Goal: Book appointment/travel/reservation

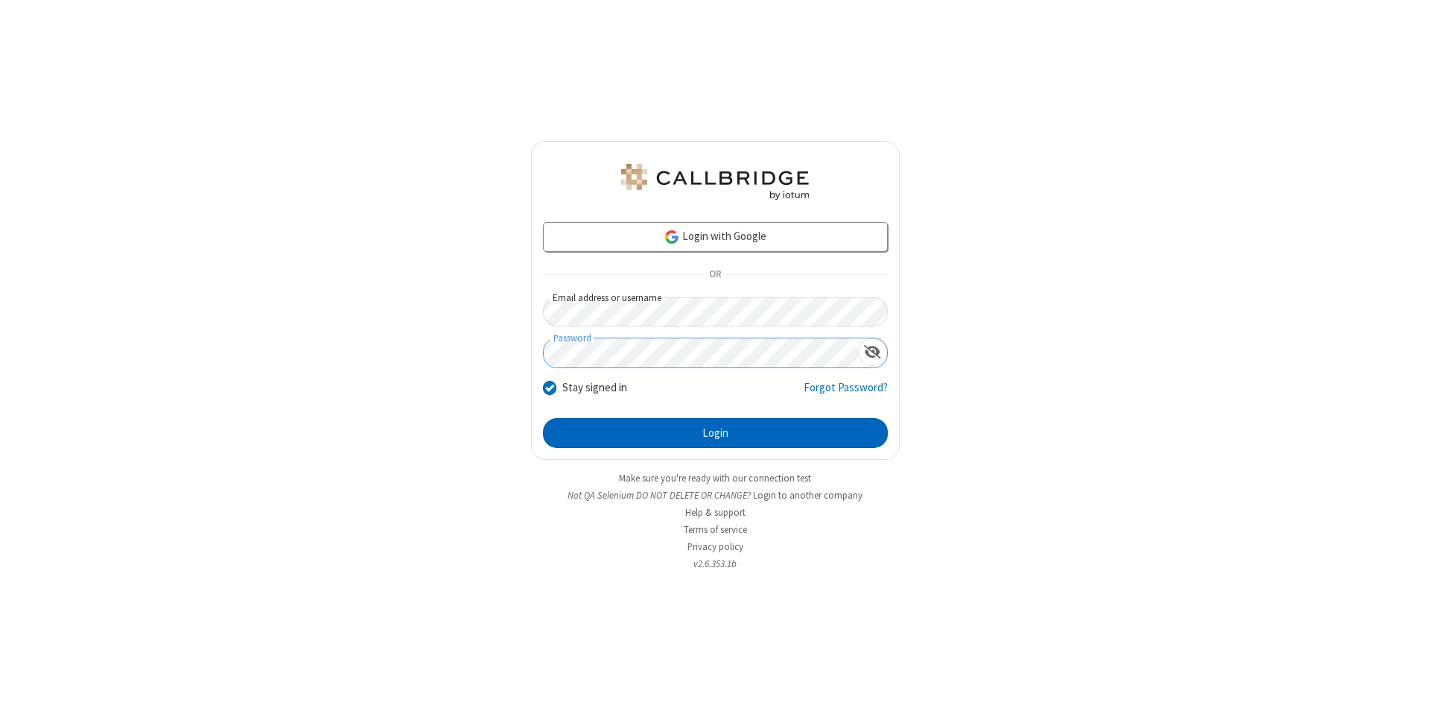
click at [715, 433] on button "Login" at bounding box center [715, 433] width 345 height 30
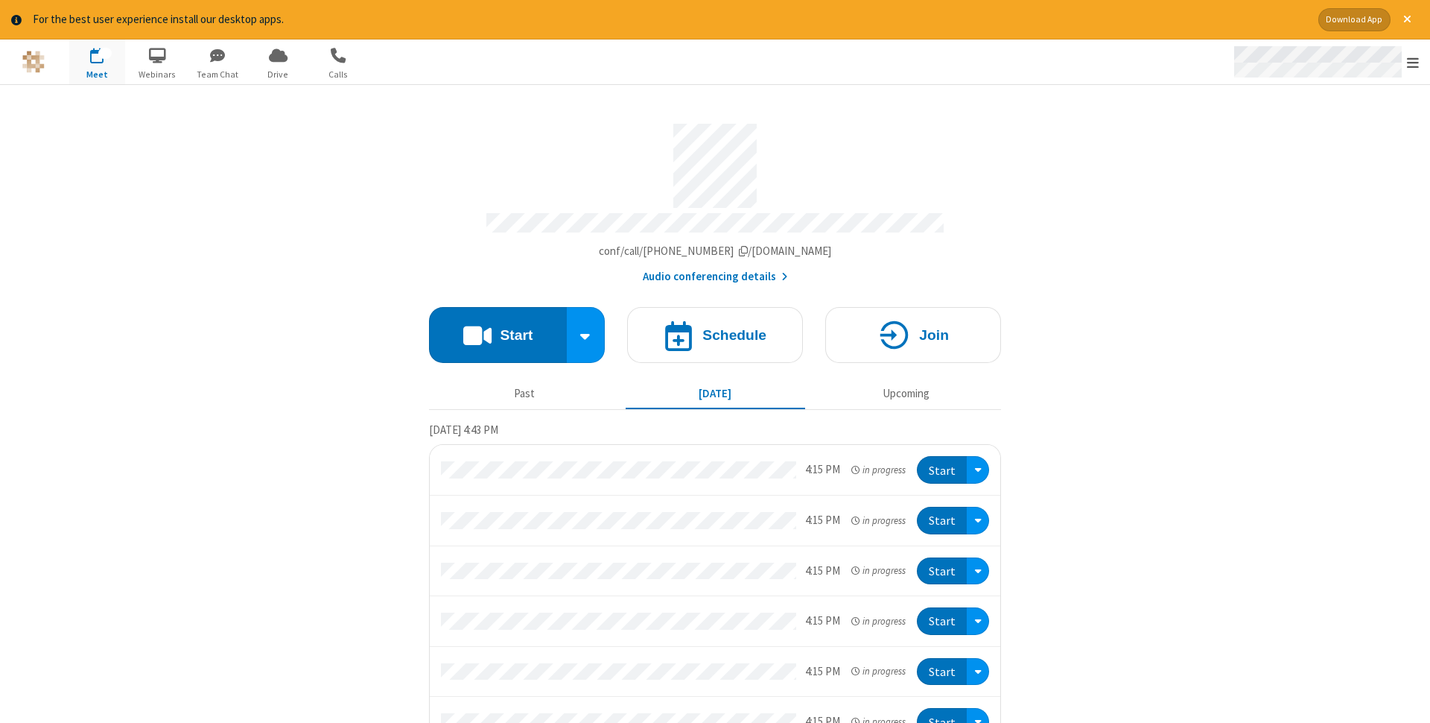
click at [1413, 62] on span "Open menu" at bounding box center [1413, 62] width 12 height 15
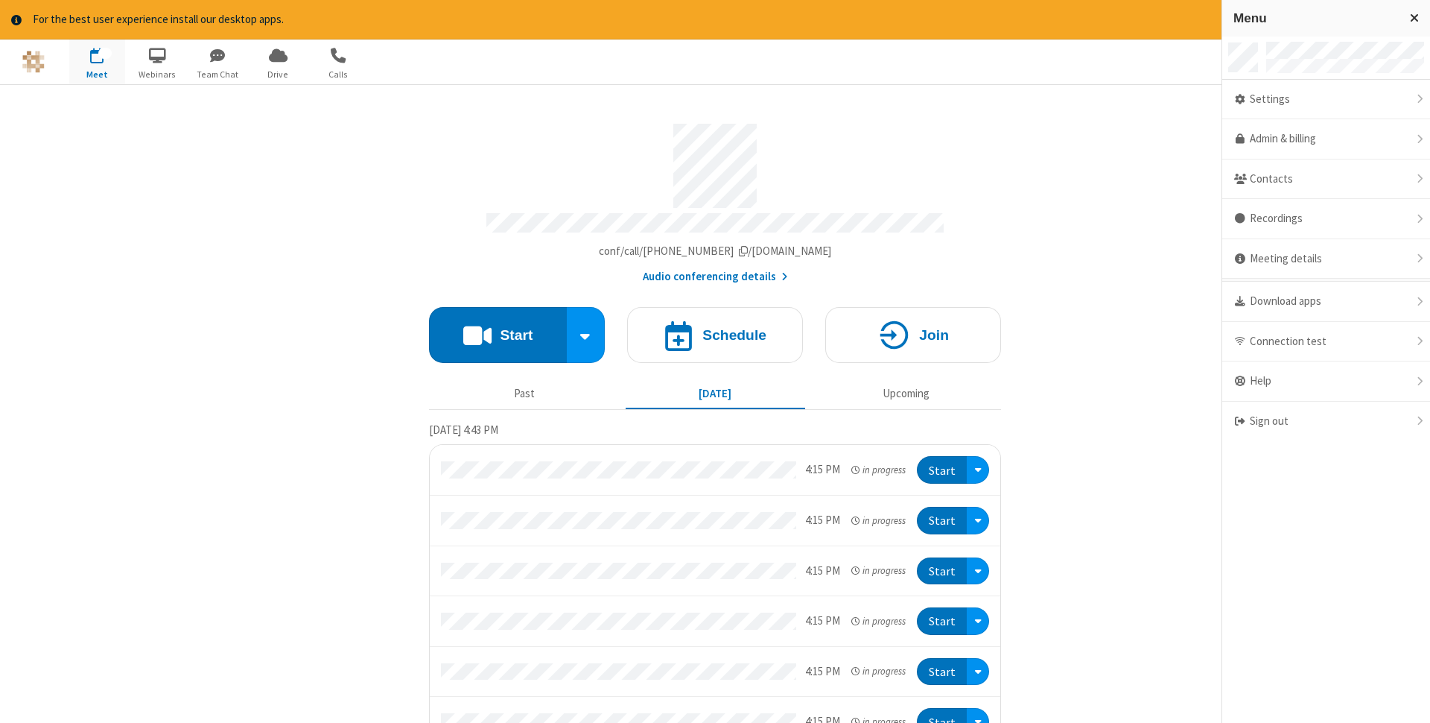
click at [97, 61] on span "button" at bounding box center [97, 54] width 56 height 25
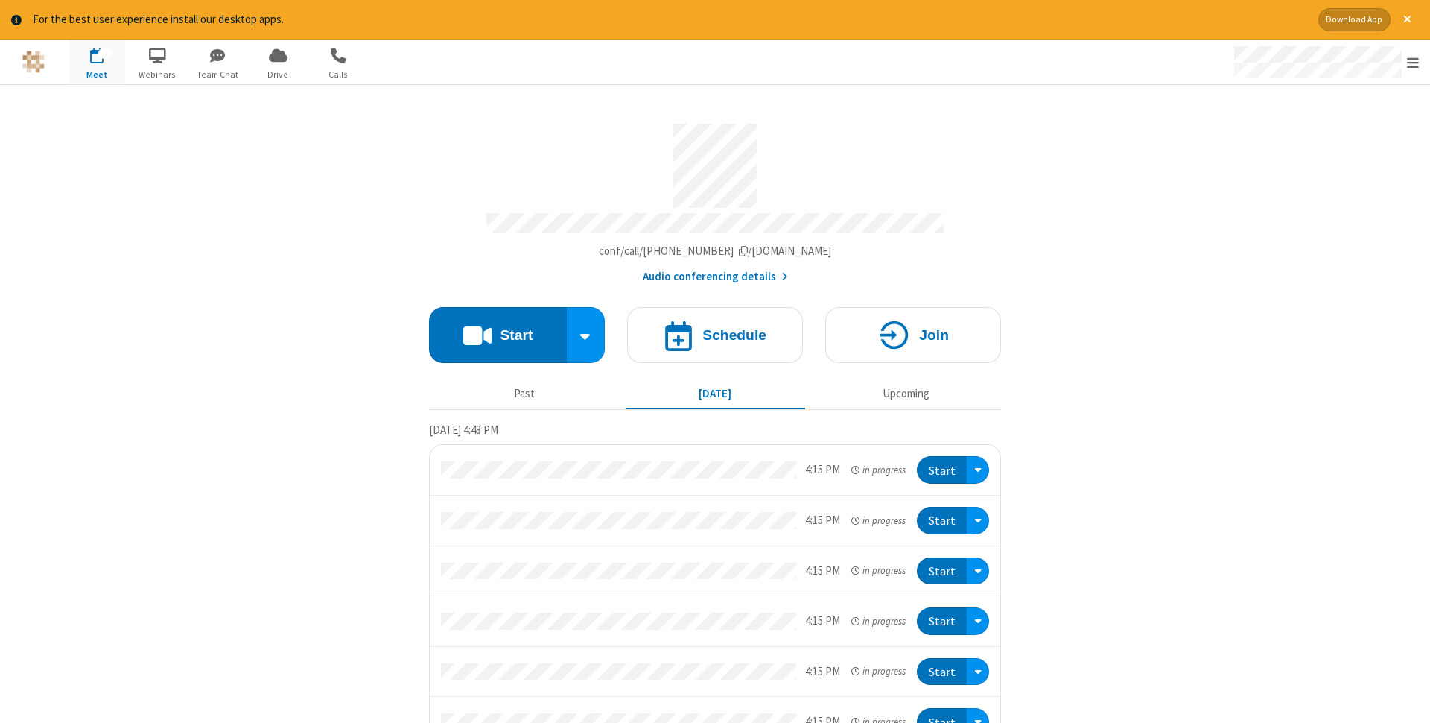
click at [97, 61] on span "button" at bounding box center [97, 54] width 56 height 25
click at [715, 330] on h4 "Schedule" at bounding box center [735, 335] width 64 height 14
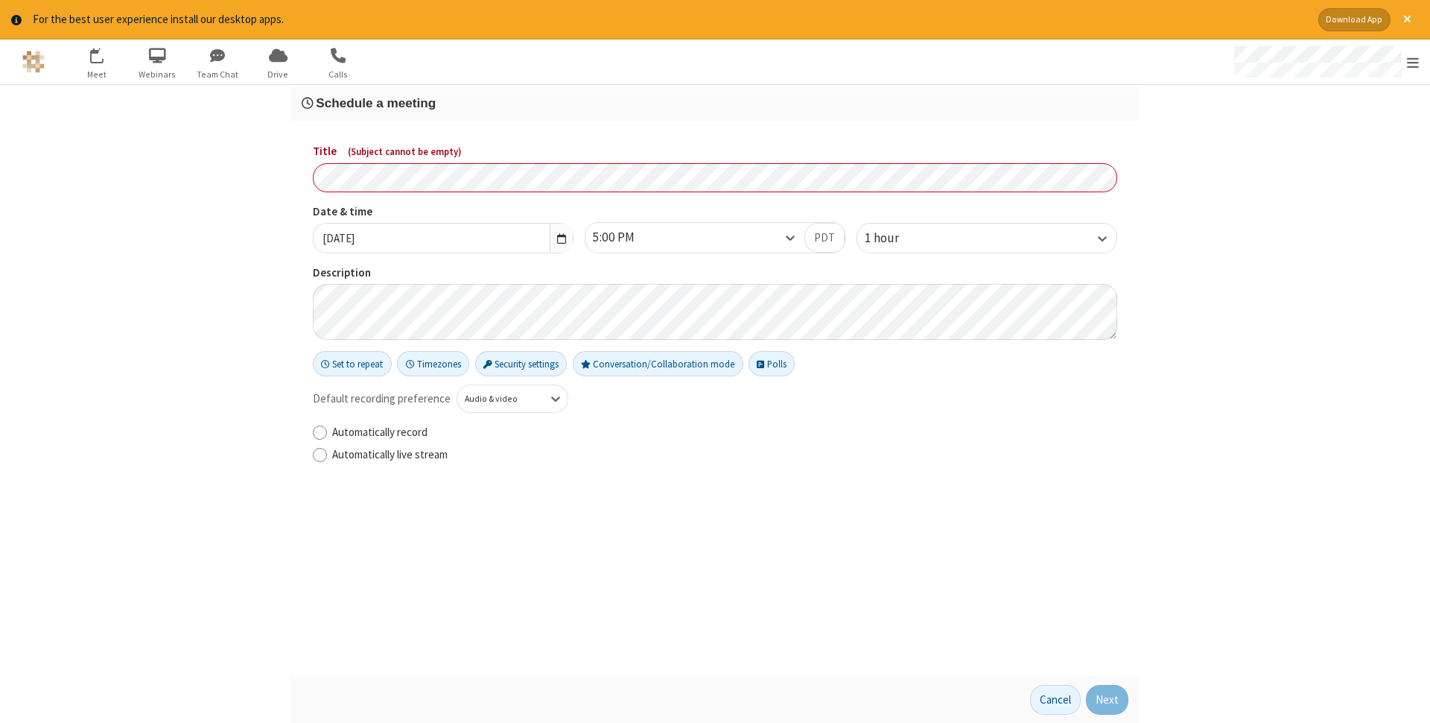
click at [715, 103] on h3 "Schedule a meeting" at bounding box center [715, 103] width 827 height 14
click at [1108, 700] on button "Next" at bounding box center [1107, 700] width 42 height 30
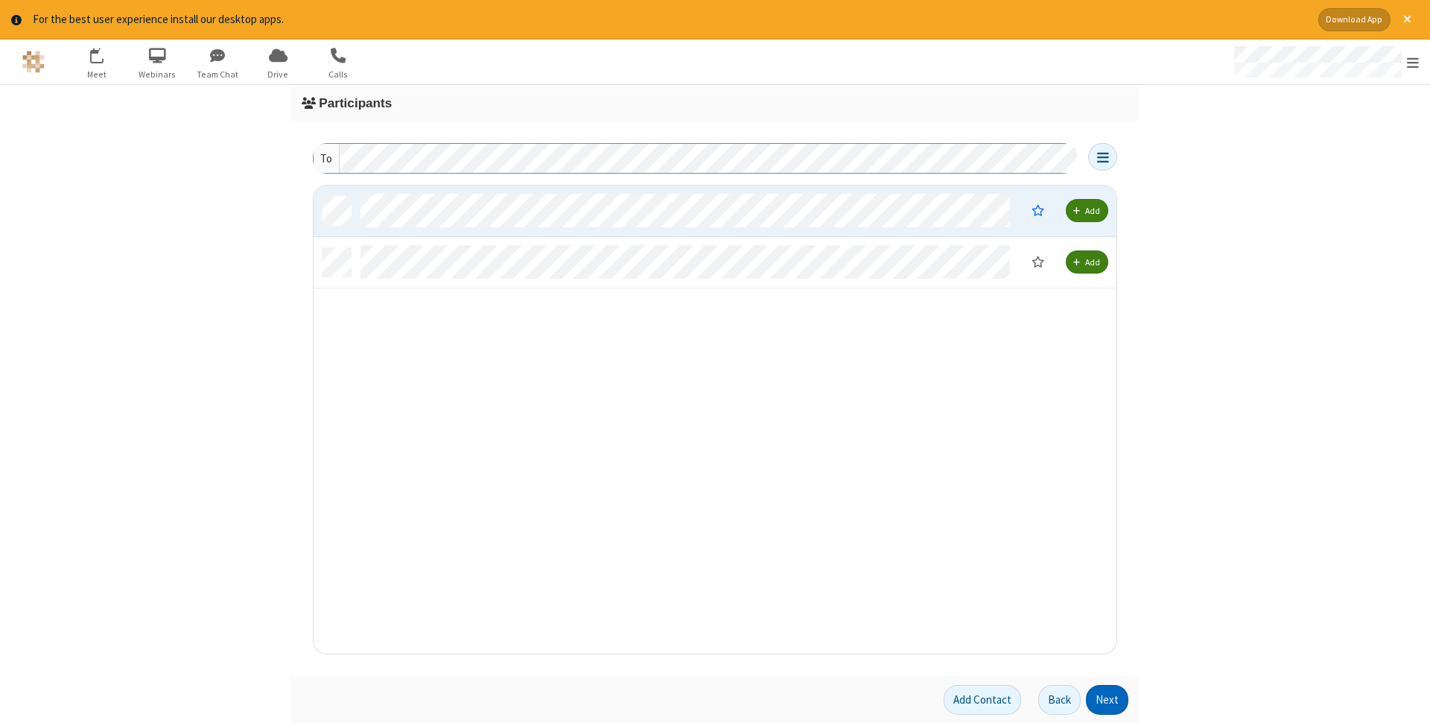
click at [1108, 700] on button "Next" at bounding box center [1107, 700] width 42 height 30
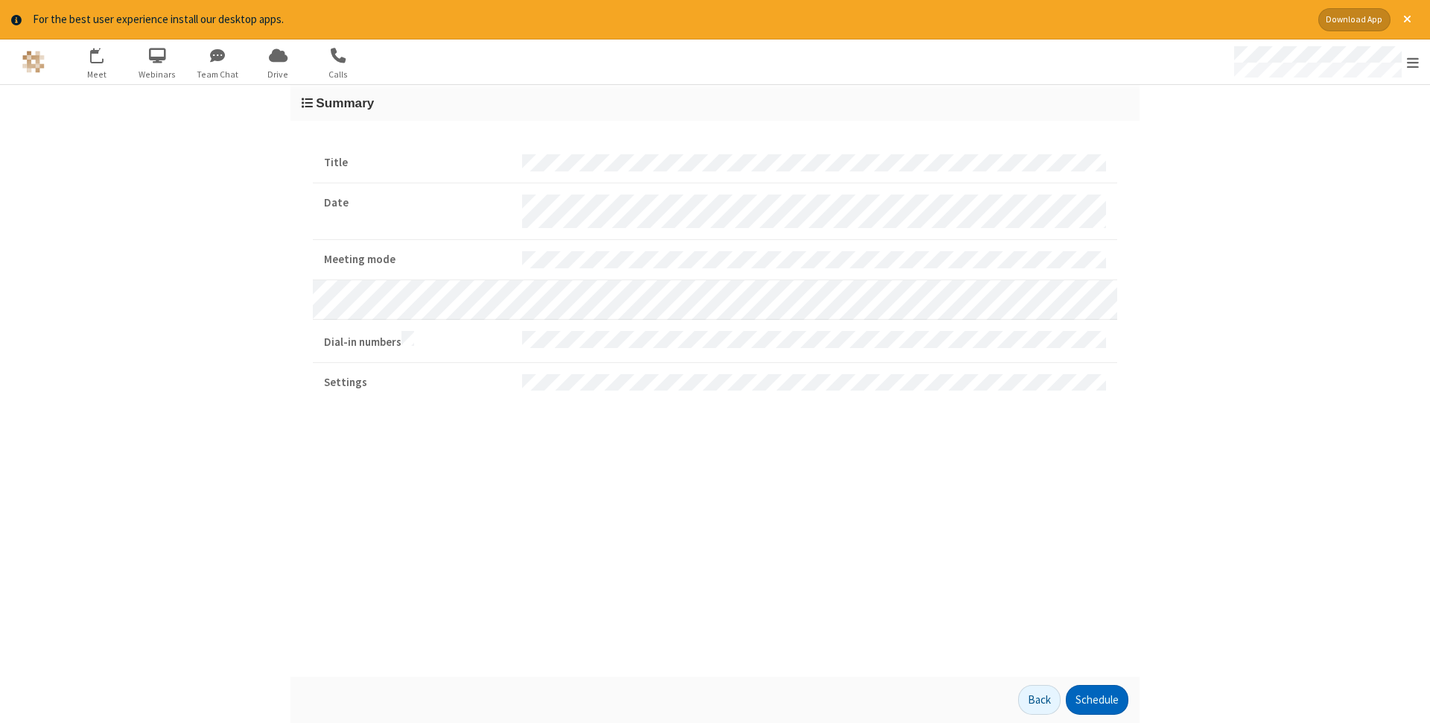
click at [1097, 700] on button "Schedule" at bounding box center [1097, 700] width 63 height 30
